Goal: Ask a question

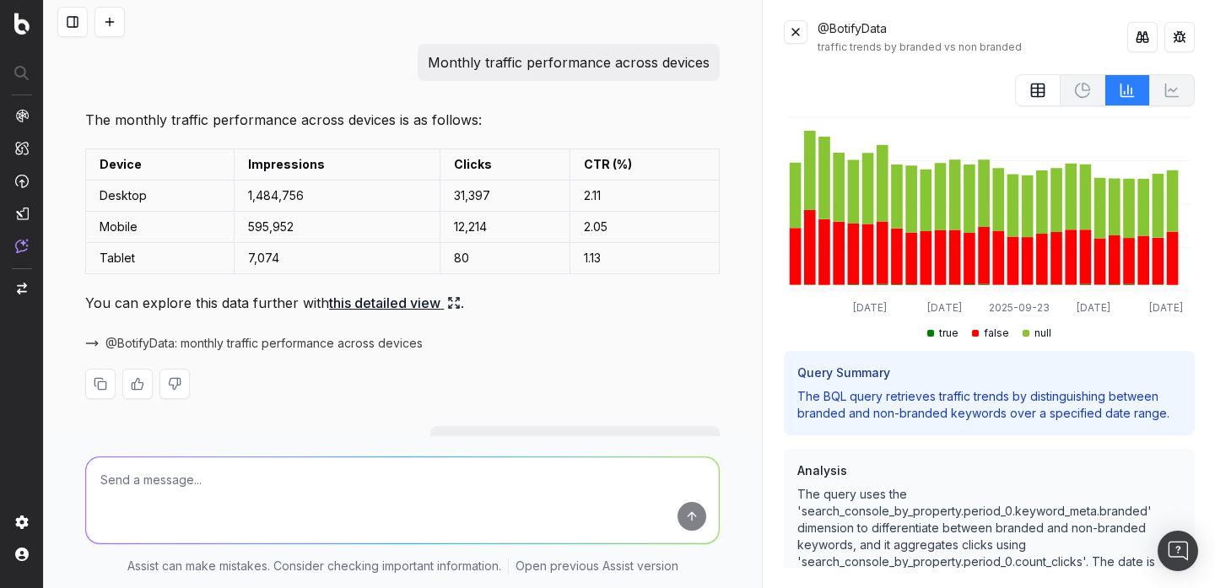
scroll to position [213, 0]
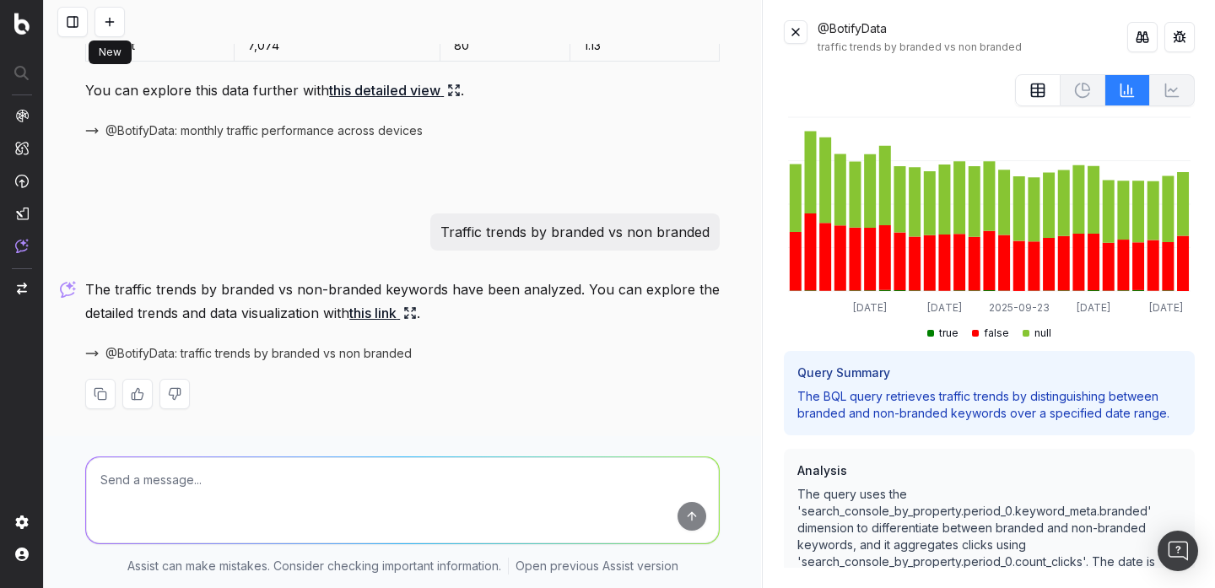
click at [120, 18] on button at bounding box center [110, 22] width 30 height 30
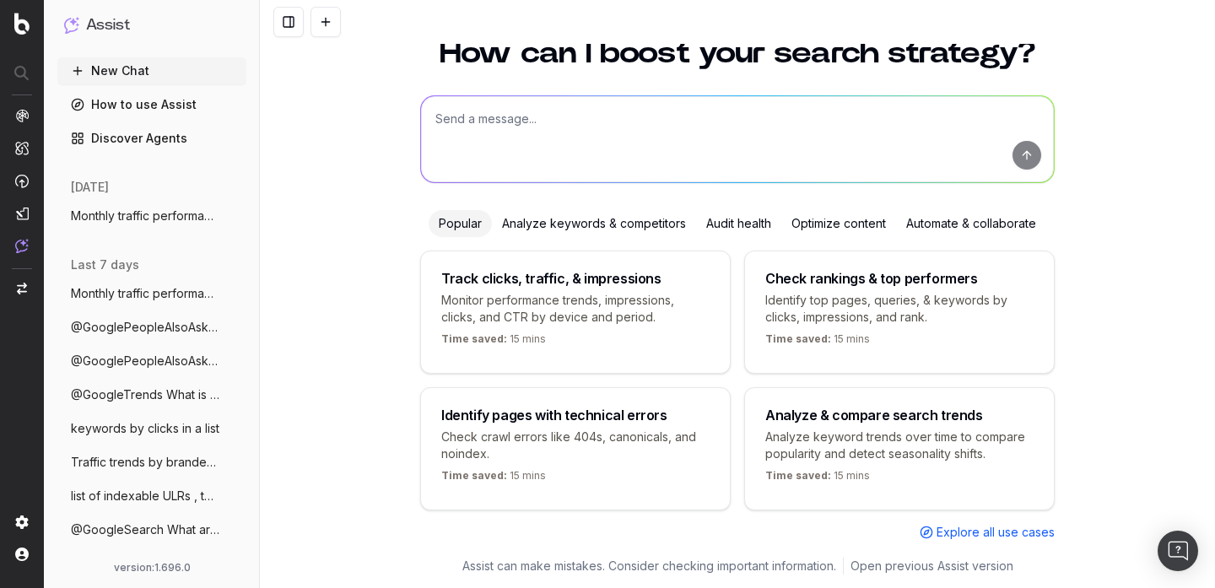
scroll to position [67, 0]
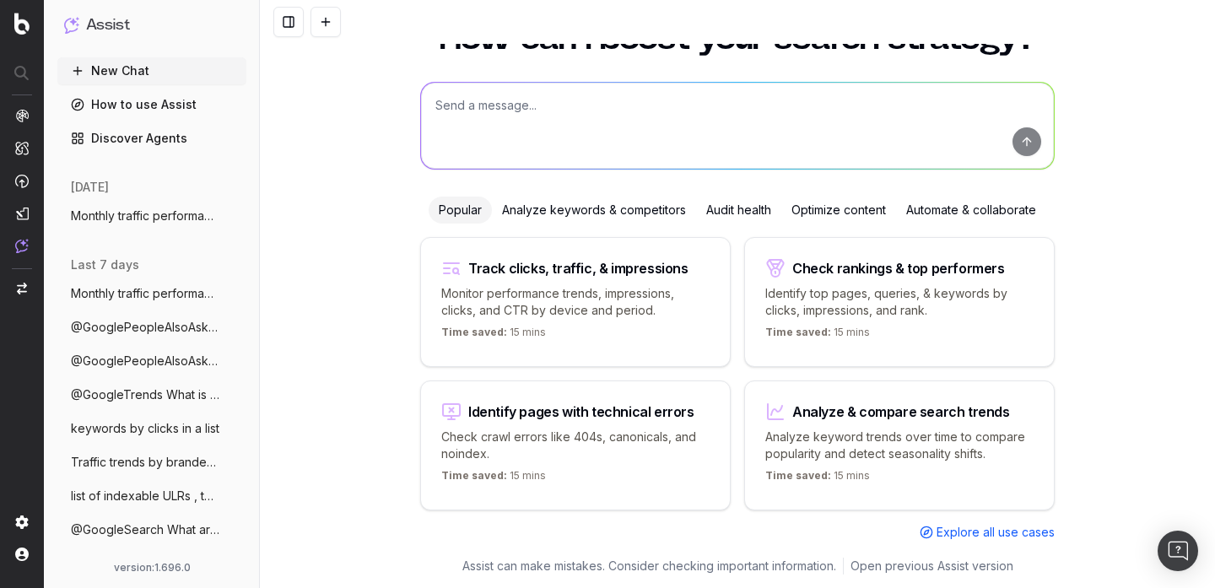
click at [558, 131] on textarea at bounding box center [737, 126] width 633 height 86
paste textarea "Does Botify support negative regex"
type textarea "Does Botify support negative regex"
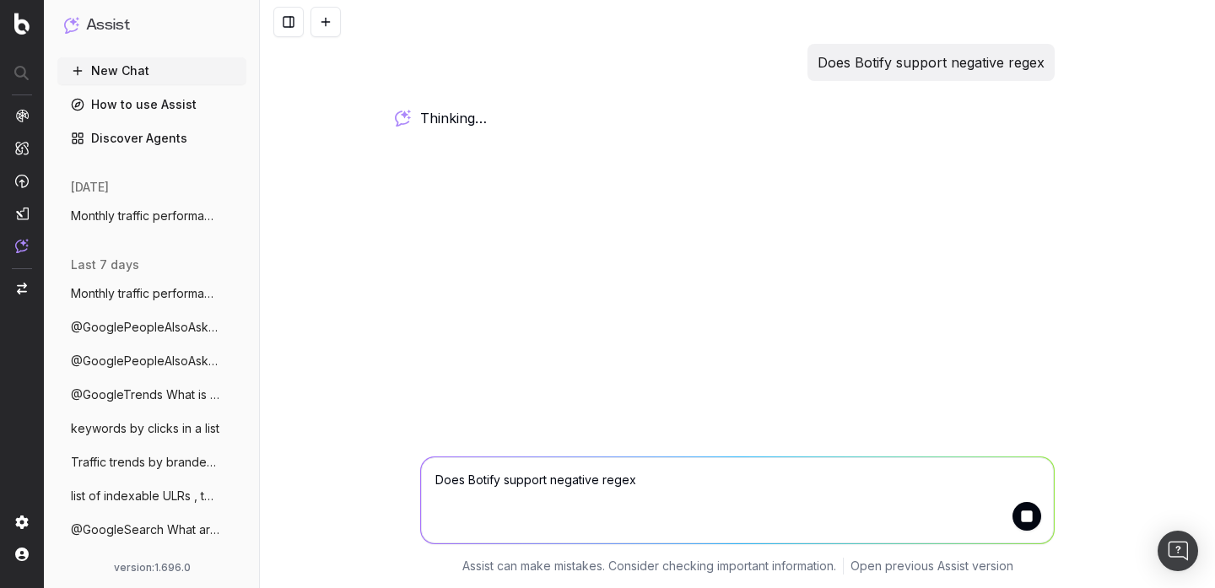
scroll to position [0, 0]
